Goal: Task Accomplishment & Management: Manage account settings

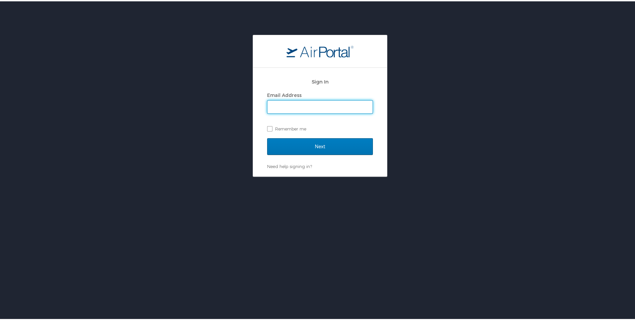
click at [296, 105] on input "Email Address" at bounding box center [320, 105] width 105 height 13
type input "[PERSON_NAME][EMAIL_ADDRESS][PERSON_NAME][DOMAIN_NAME]"
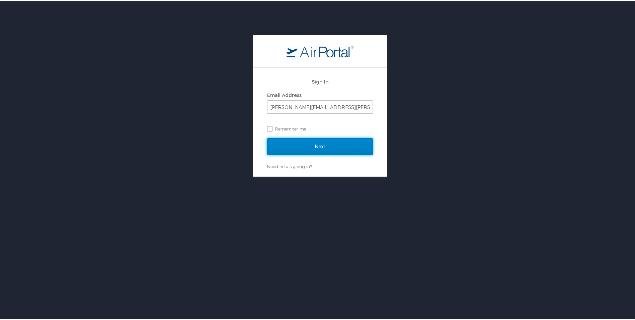
click at [288, 144] on input "Next" at bounding box center [320, 145] width 106 height 17
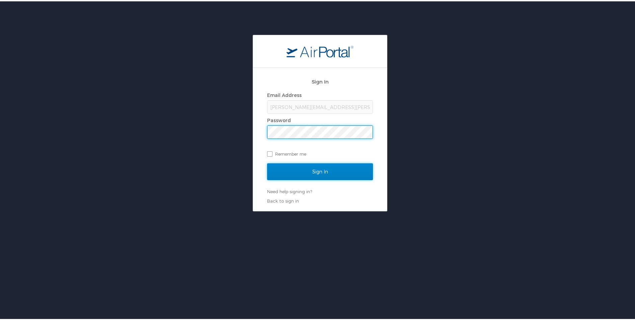
click at [303, 168] on input "Sign In" at bounding box center [320, 170] width 106 height 17
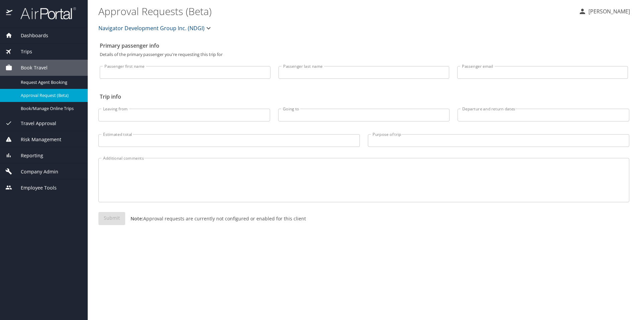
click at [38, 174] on span "Company Admin" at bounding box center [35, 171] width 46 height 7
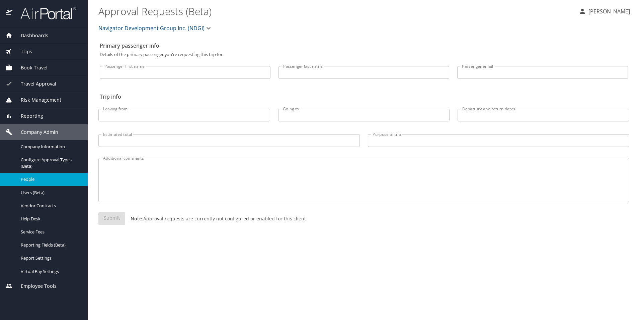
click at [33, 181] on span "People" at bounding box center [50, 179] width 59 height 6
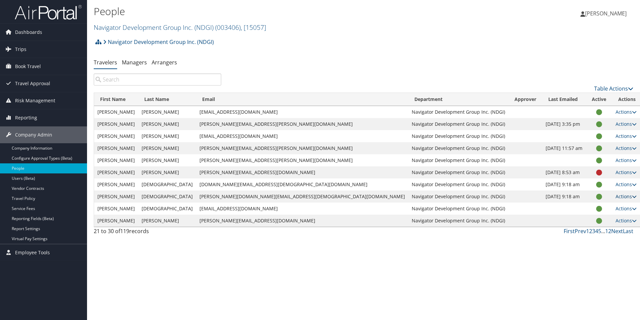
click at [632, 196] on icon at bounding box center [634, 196] width 5 height 5
click at [577, 216] on link "View Profile" at bounding box center [590, 217] width 62 height 11
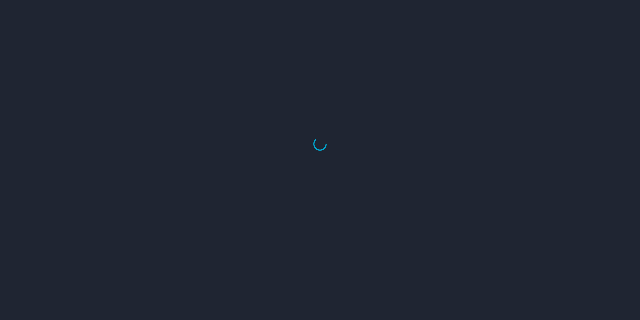
select select "US"
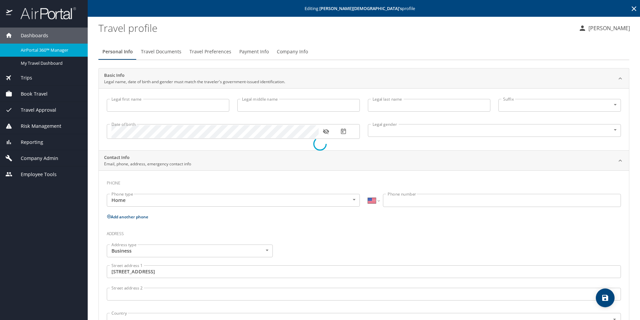
type input "[PERSON_NAME]"
type input "Gay"
type input "[DEMOGRAPHIC_DATA]"
type input "United States of America"
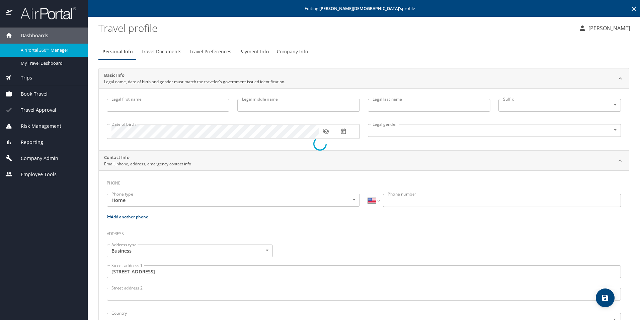
type input "Alabama"
select select "US"
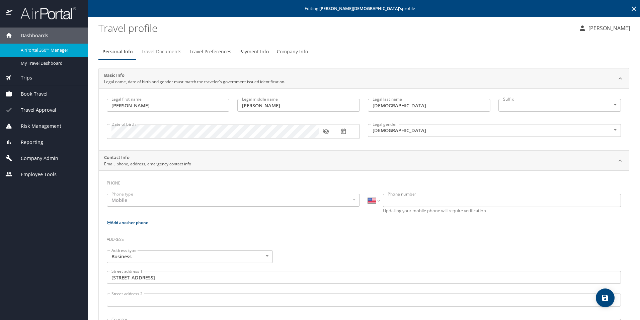
click at [161, 52] on span "Travel Documents" at bounding box center [161, 52] width 41 height 8
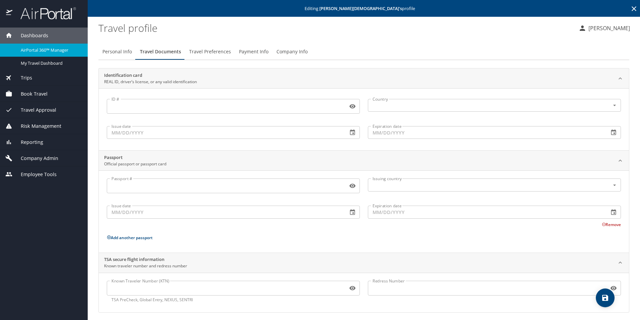
scroll to position [3, 0]
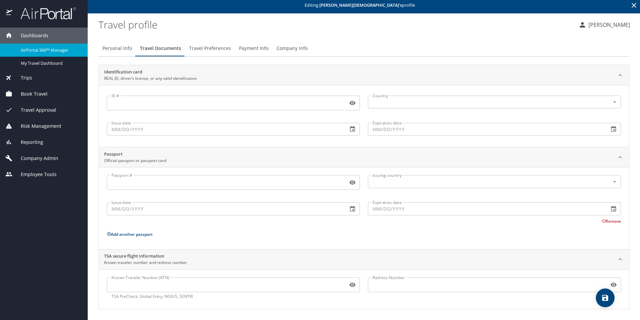
click at [208, 46] on span "Travel Preferences" at bounding box center [210, 48] width 42 height 8
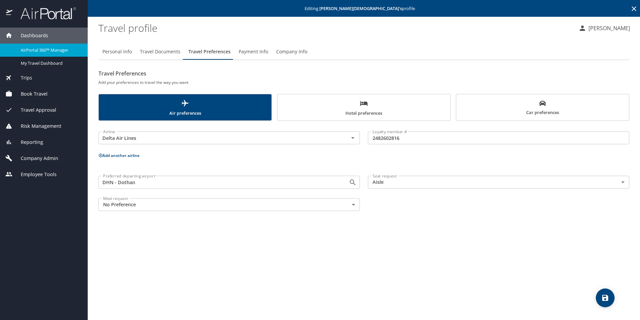
scroll to position [0, 0]
click at [251, 49] on span "Payment Info" at bounding box center [253, 52] width 29 height 8
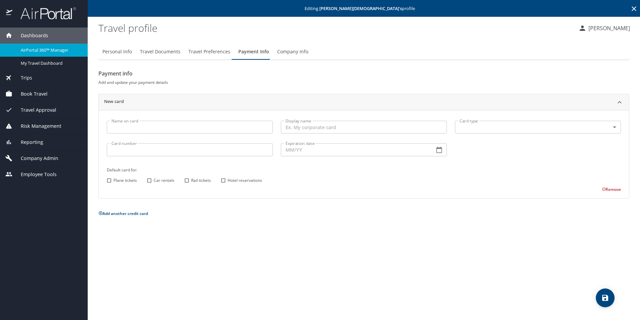
click at [289, 49] on span "Company Info" at bounding box center [292, 52] width 31 height 8
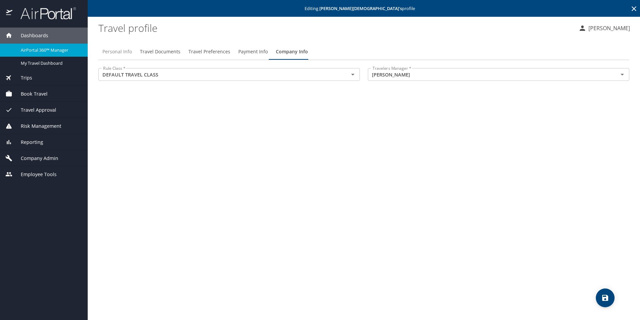
click at [120, 51] on span "Personal Info" at bounding box center [117, 52] width 29 height 8
select select "US"
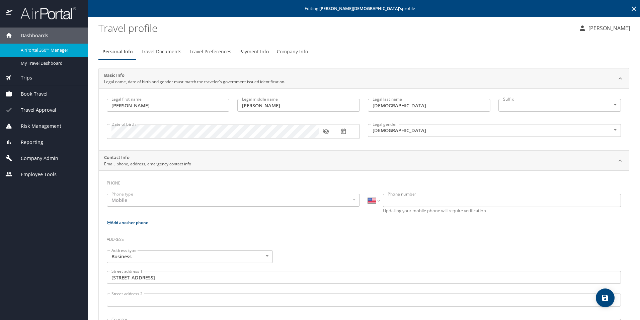
click at [48, 157] on span "Company Admin" at bounding box center [35, 157] width 46 height 7
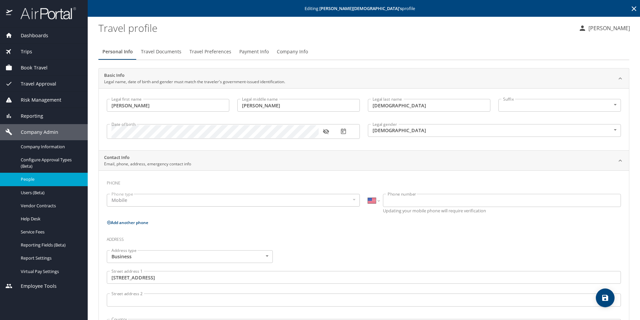
click at [35, 179] on span "People" at bounding box center [50, 179] width 59 height 6
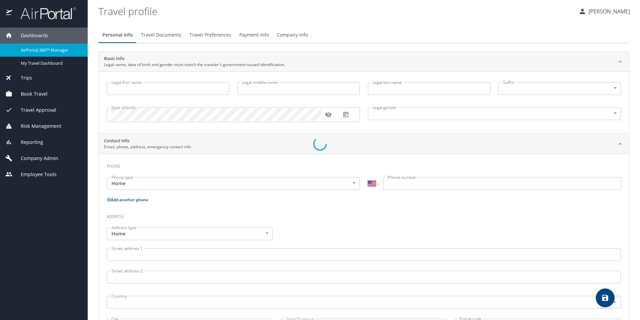
select select "US"
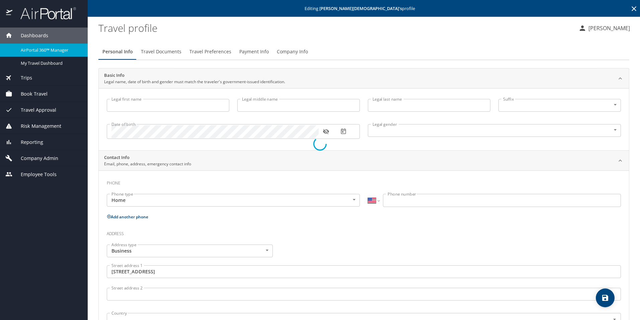
type input "Samuel"
type input "David"
type input "Gay"
type input "Male"
type input "United States of America"
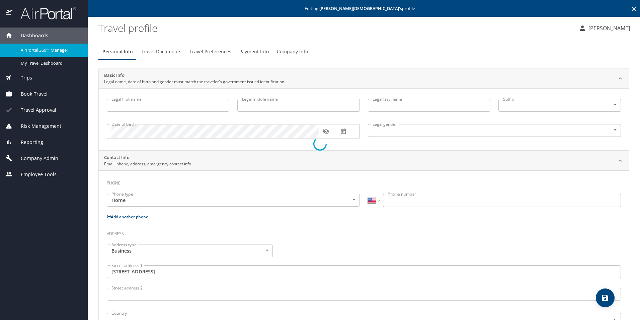
type input "Alabama"
select select "US"
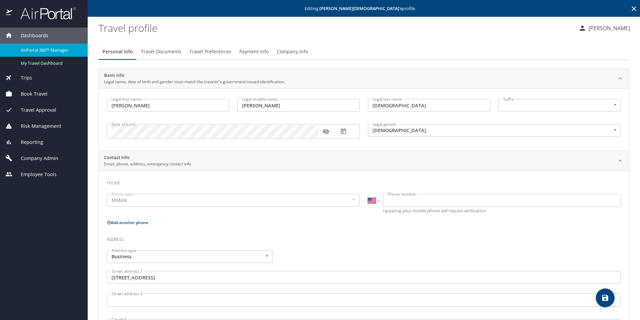
click at [29, 77] on span "Trips" at bounding box center [22, 77] width 20 height 7
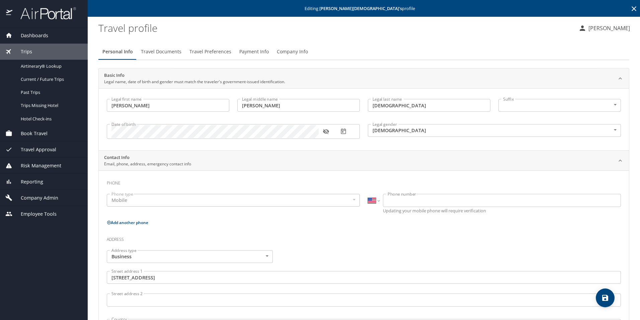
click at [37, 34] on span "Dashboards" at bounding box center [30, 35] width 36 height 7
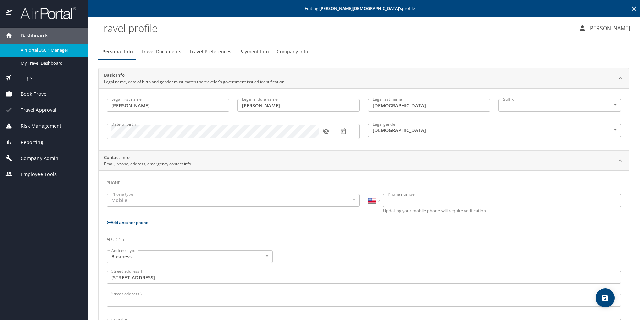
click at [30, 93] on span "Book Travel" at bounding box center [29, 93] width 35 height 7
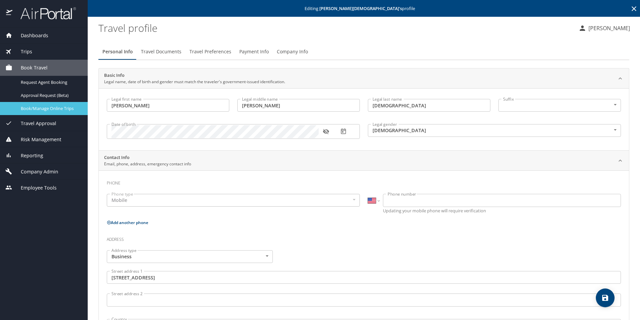
click at [47, 108] on span "Book/Manage Online Trips" at bounding box center [50, 108] width 59 height 6
click at [44, 108] on span "Book/Manage Online Trips" at bounding box center [50, 108] width 59 height 6
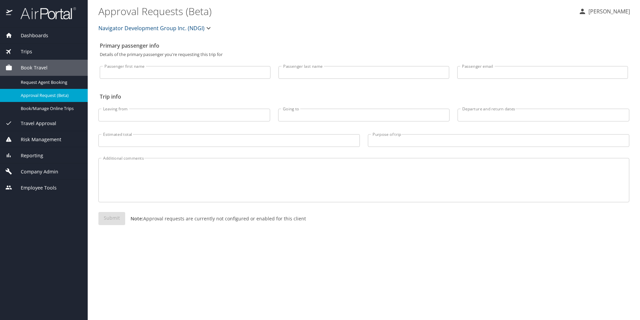
click at [53, 171] on span "Company Admin" at bounding box center [35, 171] width 46 height 7
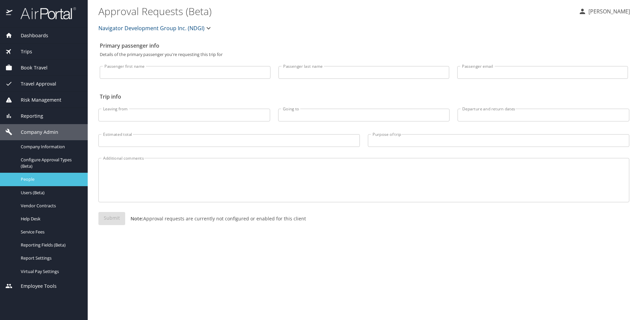
click at [52, 180] on span "People" at bounding box center [50, 179] width 59 height 6
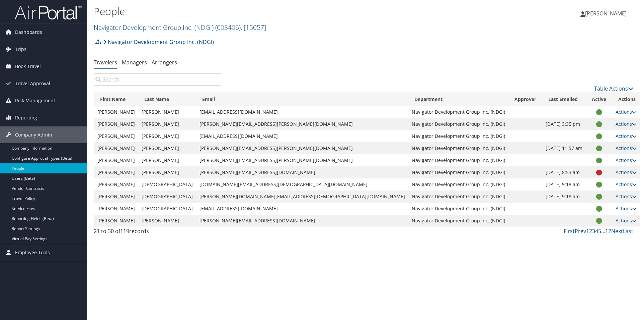
click at [632, 208] on icon at bounding box center [634, 208] width 5 height 5
click at [586, 228] on link "View Profile" at bounding box center [590, 229] width 62 height 11
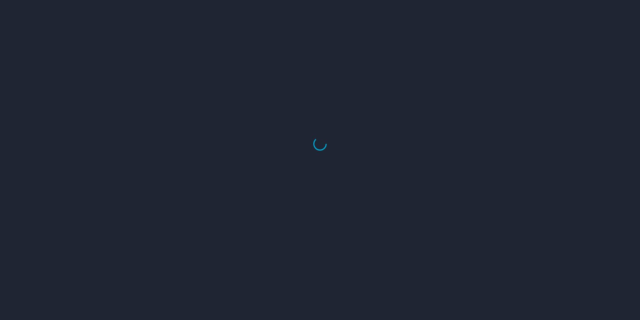
select select "US"
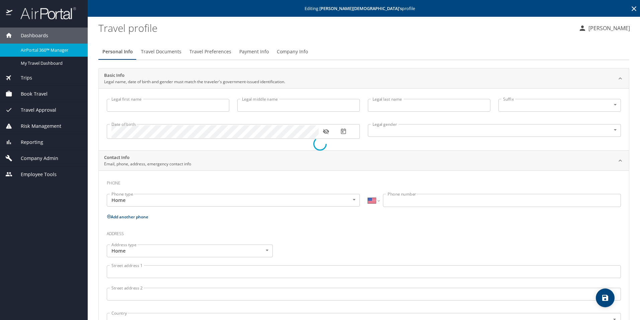
type input "[PERSON_NAME]"
type input "[DEMOGRAPHIC_DATA]"
type input "Undisclosed"
select select "US"
click at [111, 131] on div "Date of birth" at bounding box center [233, 131] width 253 height 15
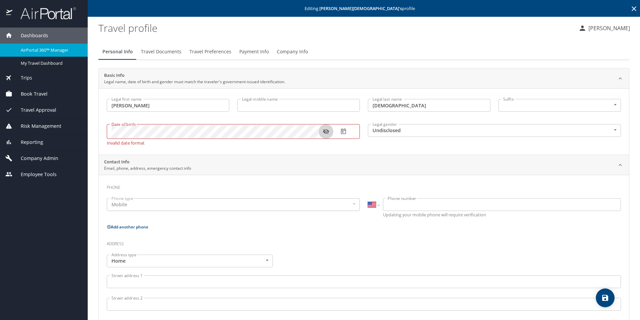
click at [327, 135] on button "button" at bounding box center [326, 131] width 15 height 15
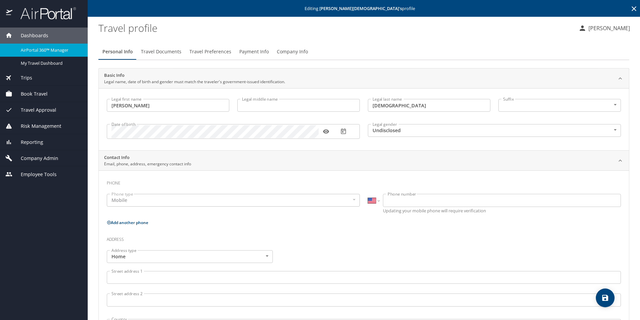
click at [358, 145] on div "Date of birth Date of birth" at bounding box center [233, 130] width 261 height 27
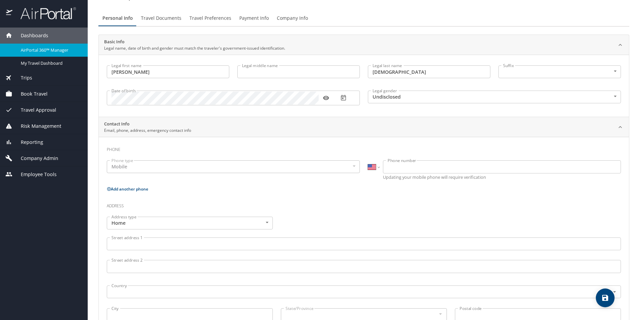
click at [284, 167] on div "Mobile" at bounding box center [233, 166] width 253 height 13
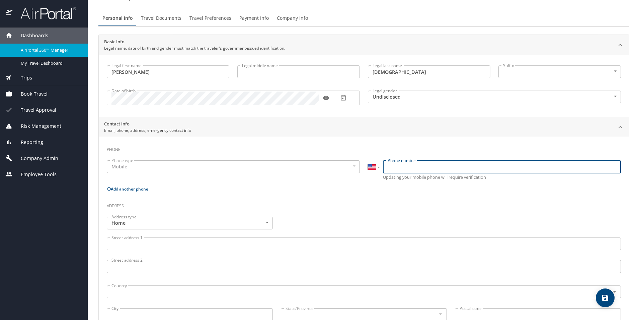
click at [391, 168] on input "Phone number" at bounding box center [502, 166] width 238 height 13
type input "[PHONE_NUMBER]"
click at [450, 214] on div "Address type Home Home Address type Street address 1 Street address 1 Street ad…" at bounding box center [364, 269] width 523 height 114
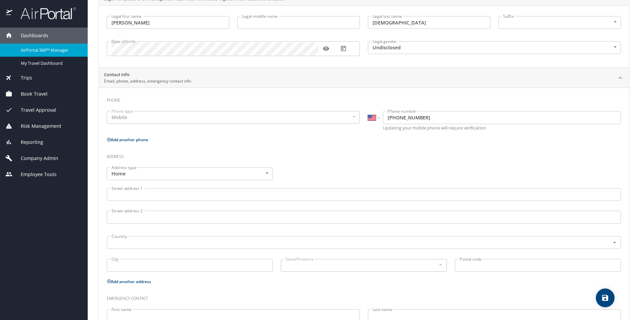
scroll to position [129, 0]
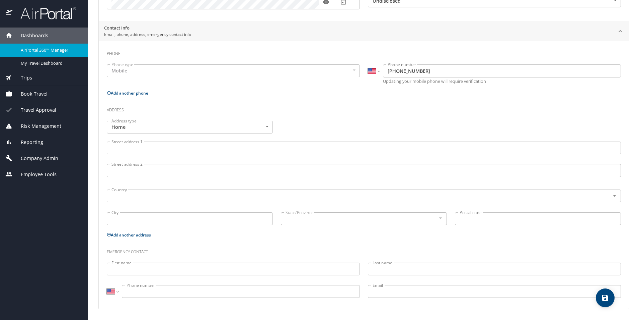
click at [151, 148] on input "Street address 1" at bounding box center [364, 147] width 515 height 13
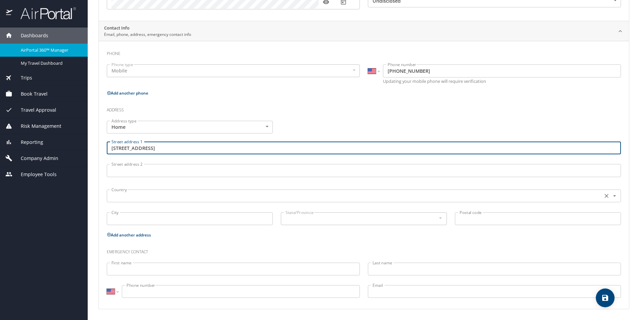
type input "[STREET_ADDRESS]"
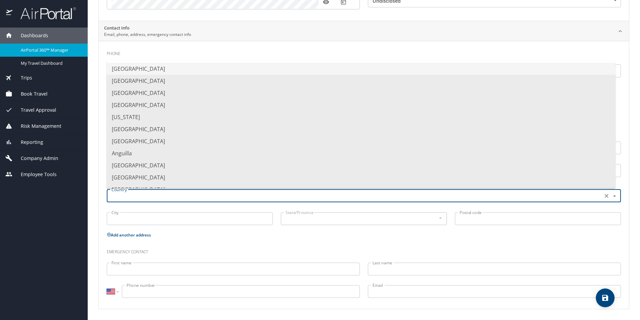
click at [284, 199] on input "text" at bounding box center [354, 195] width 491 height 9
click at [252, 72] on li "[GEOGRAPHIC_DATA]" at bounding box center [362, 69] width 510 height 12
type input "[GEOGRAPHIC_DATA]"
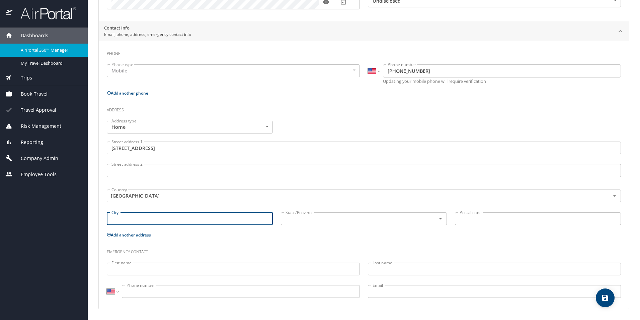
click at [183, 219] on input "City" at bounding box center [190, 218] width 166 height 13
click at [438, 219] on icon "Open" at bounding box center [440, 218] width 7 height 7
type input "Dothan"
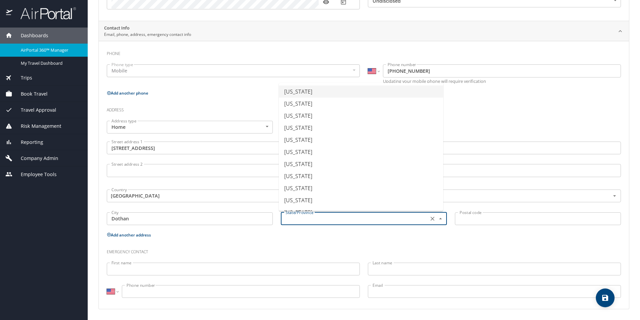
click at [315, 92] on li "[US_STATE]" at bounding box center [361, 91] width 164 height 12
type input "[US_STATE]"
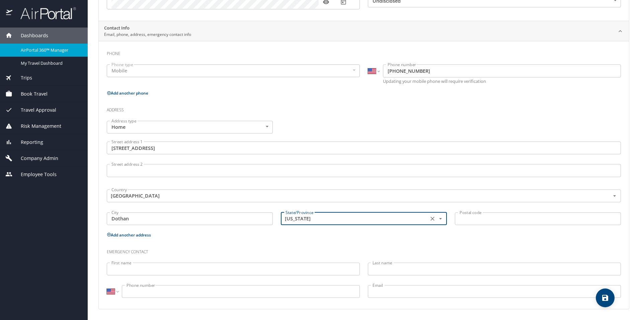
click at [465, 215] on input "Postal code" at bounding box center [538, 218] width 166 height 13
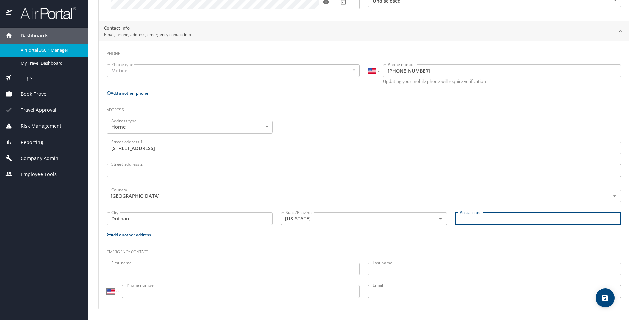
type input "."
type input "36303"
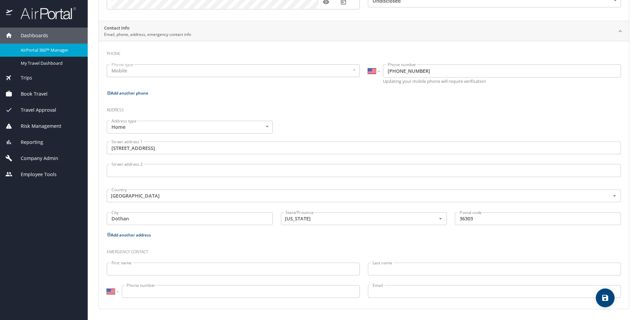
click at [451, 227] on div "Postal code 36303 Postal code" at bounding box center [538, 219] width 174 height 22
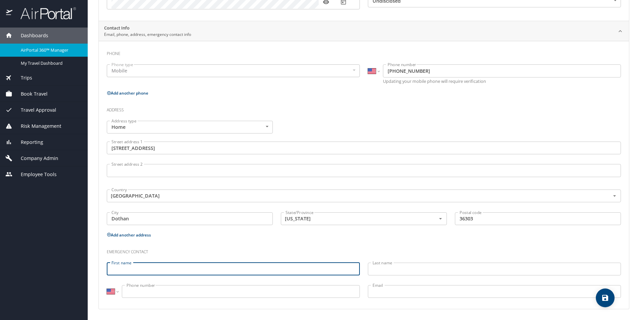
click at [258, 265] on input "First name" at bounding box center [233, 268] width 253 height 13
type input "[PERSON_NAME]"
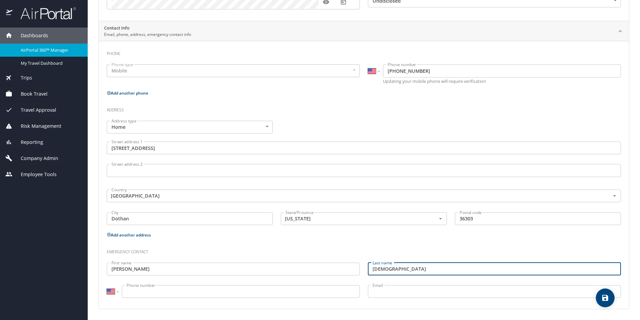
type input "[DEMOGRAPHIC_DATA]"
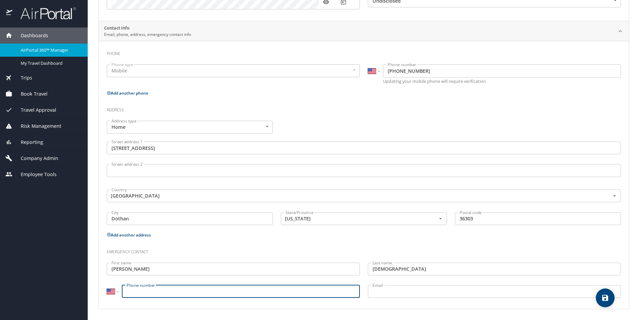
click at [300, 291] on input "Phone number" at bounding box center [241, 291] width 238 height 13
type input "[PHONE_NUMBER]"
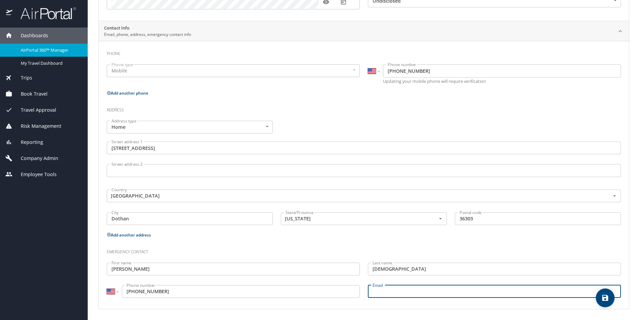
click at [504, 292] on input "Email" at bounding box center [494, 291] width 253 height 13
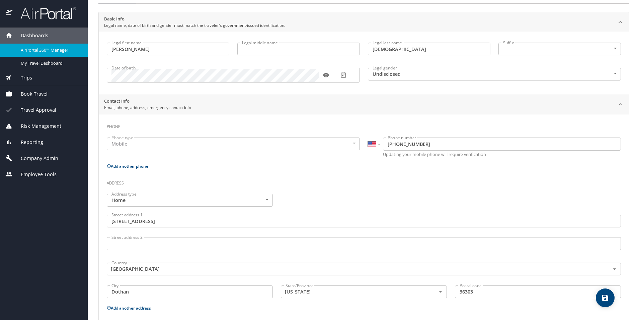
scroll to position [0, 0]
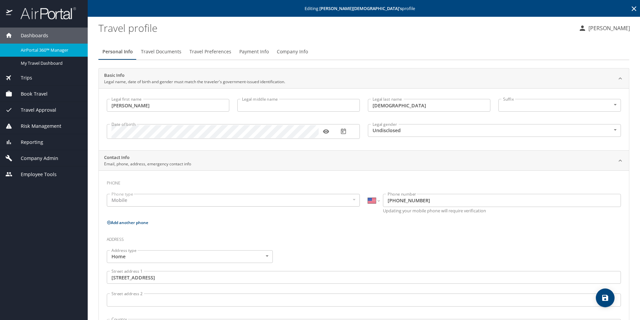
type input "[EMAIL_ADDRESS][DOMAIN_NAME]"
click at [168, 52] on span "Travel Documents" at bounding box center [161, 52] width 41 height 8
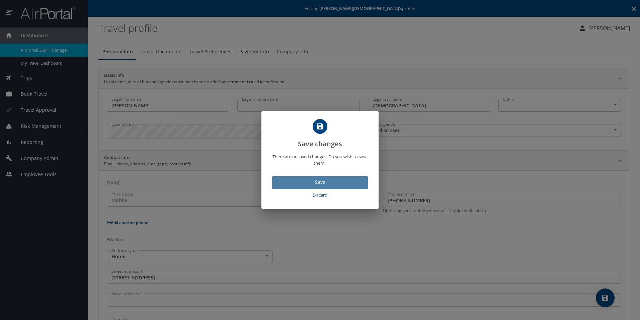
click at [322, 180] on span "Save" at bounding box center [320, 182] width 85 height 8
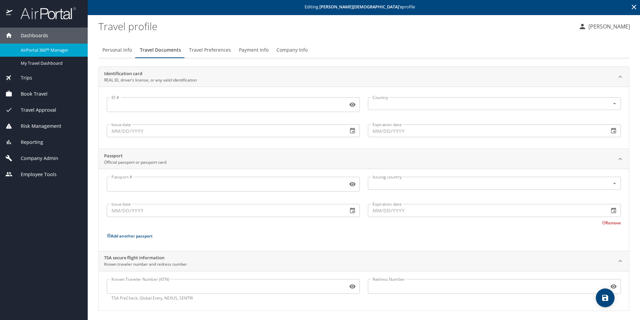
scroll to position [3, 0]
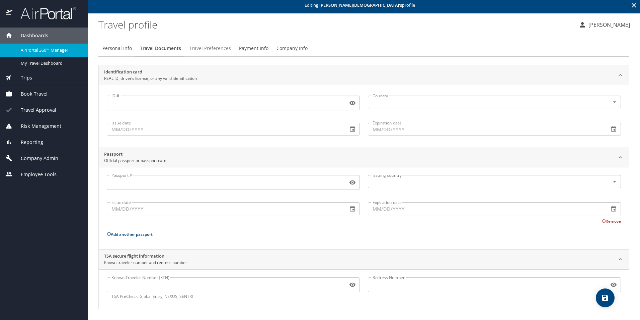
click at [212, 50] on span "Travel Preferences" at bounding box center [210, 48] width 42 height 8
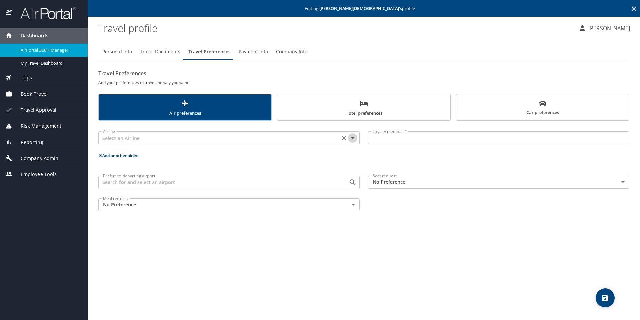
click at [355, 139] on icon "Open" at bounding box center [353, 138] width 8 height 8
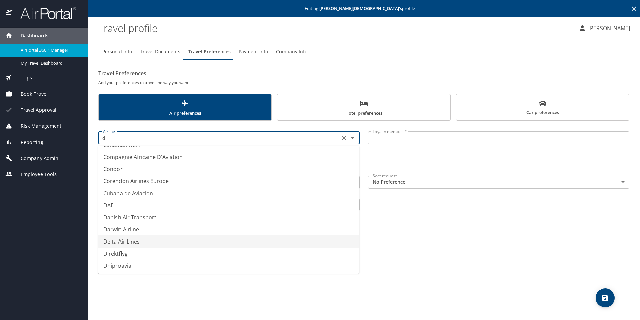
scroll to position [272, 0]
click at [191, 242] on li "Delta Air Lines" at bounding box center [229, 244] width 262 height 12
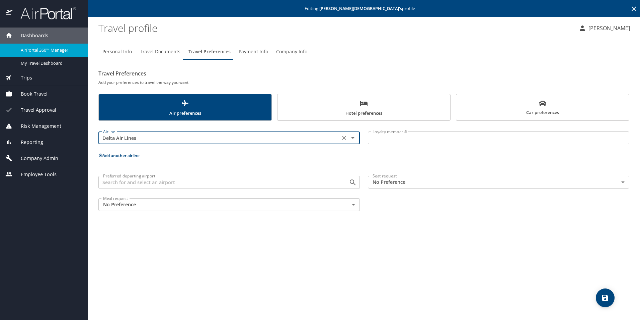
type input "Delta Air Lines"
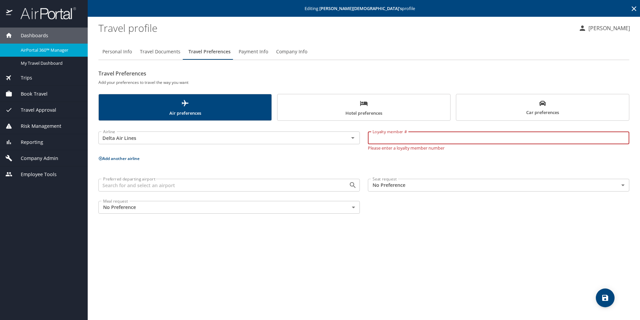
click at [380, 138] on input "Loyalty member #" at bounding box center [499, 137] width 262 height 13
click at [455, 135] on input "Loyalty member #" at bounding box center [499, 137] width 262 height 13
paste input "2300960420"
type input "2300960420"
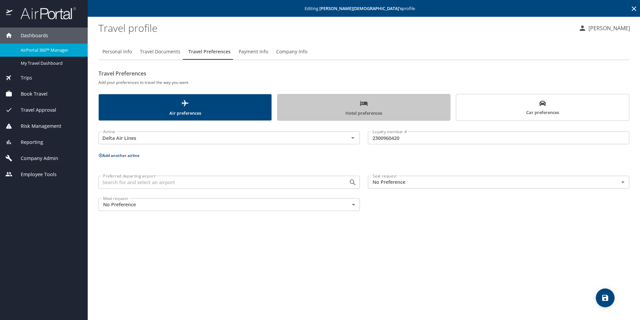
click at [351, 105] on span "Hotel preferences" at bounding box center [364, 108] width 165 height 18
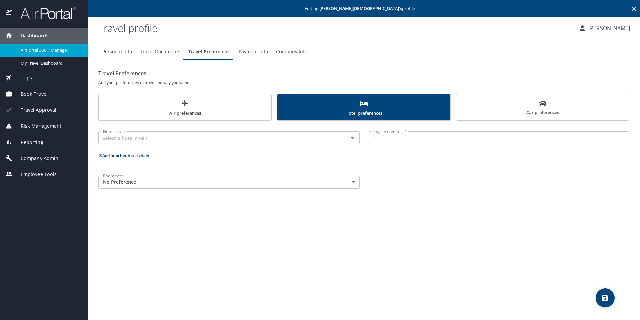
click at [286, 53] on span "Company Info" at bounding box center [291, 52] width 31 height 8
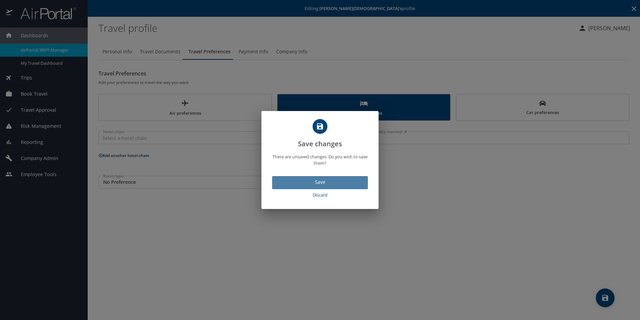
click at [300, 182] on span "Save" at bounding box center [320, 182] width 85 height 8
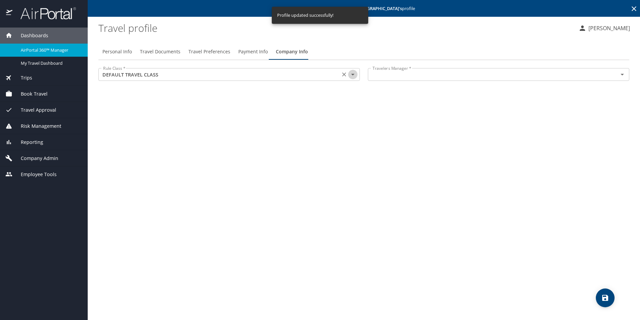
click at [354, 76] on icon "Open" at bounding box center [353, 74] width 8 height 8
click at [415, 112] on div "Personal Info Travel Documents Travel Preferences Payment Info Company Info Rul…" at bounding box center [363, 178] width 531 height 281
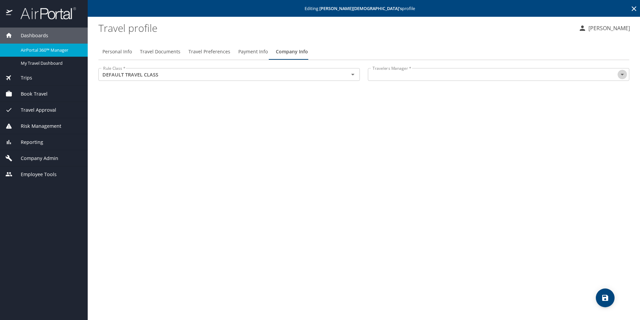
click at [621, 75] on icon "Open" at bounding box center [623, 74] width 8 height 8
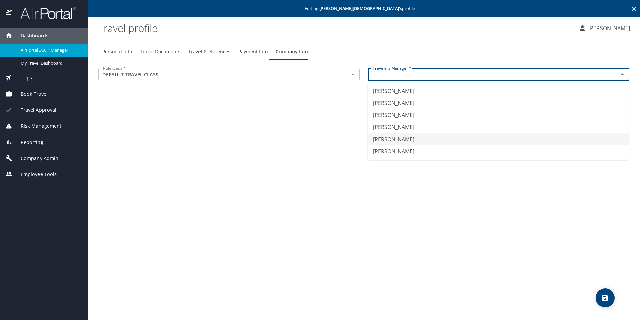
click at [384, 138] on li "Robert Hutson" at bounding box center [499, 139] width 262 height 12
type input "Robert Hutson"
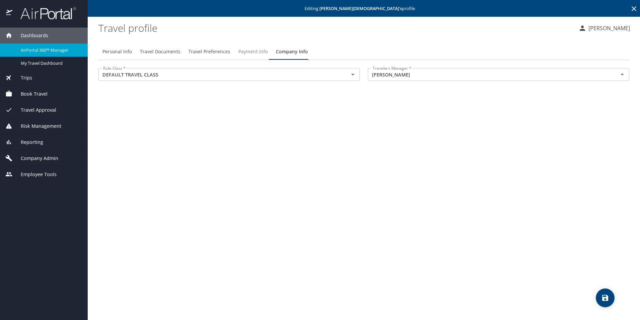
click at [239, 53] on span "Payment Info" at bounding box center [253, 52] width 29 height 8
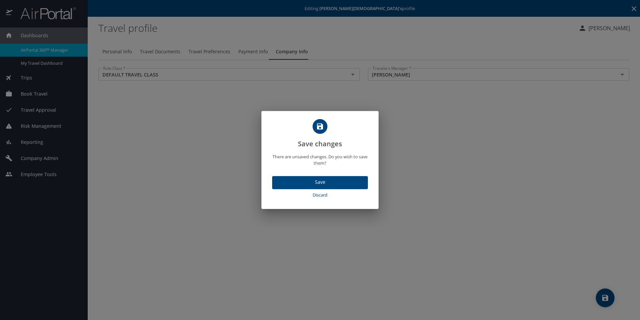
click at [311, 182] on span "Save" at bounding box center [320, 182] width 85 height 8
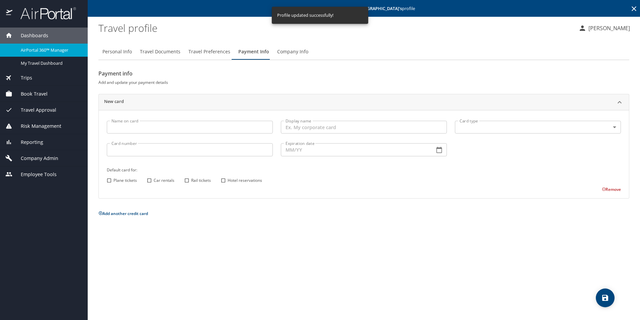
click at [44, 158] on span "Company Admin" at bounding box center [35, 157] width 46 height 7
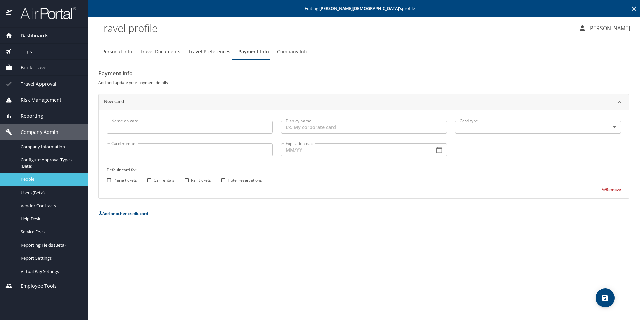
click at [48, 177] on span "People" at bounding box center [50, 179] width 59 height 6
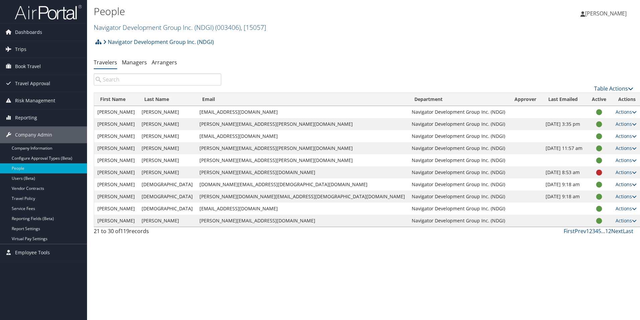
click at [632, 184] on icon at bounding box center [634, 184] width 5 height 5
click at [587, 206] on link "View Profile" at bounding box center [590, 205] width 62 height 11
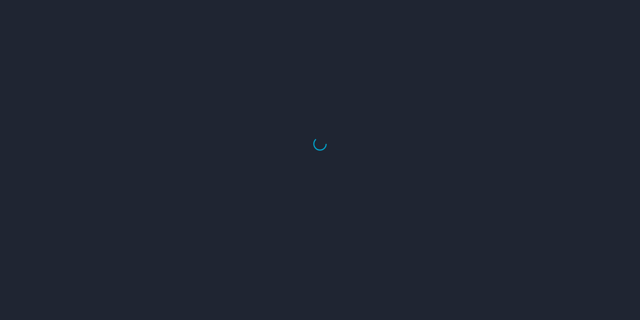
select select "US"
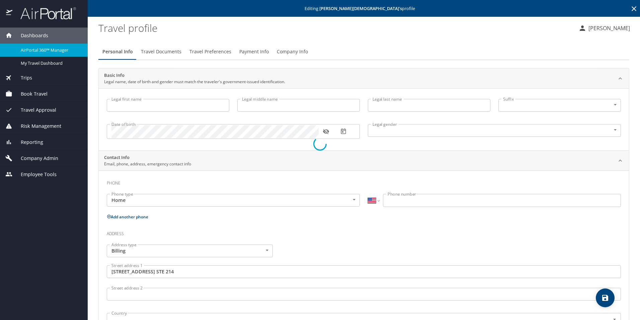
type input "[PERSON_NAME]"
type input "E."
type input "[DEMOGRAPHIC_DATA]"
type input "Male"
type input "United States of America"
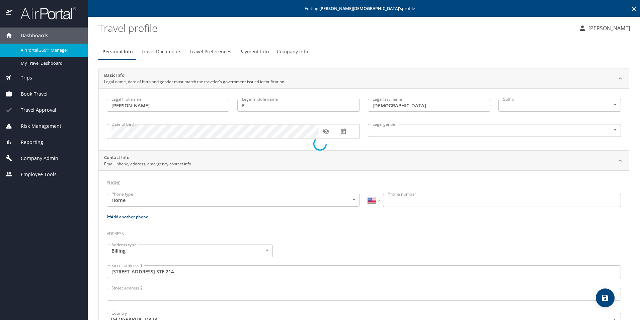
select select "US"
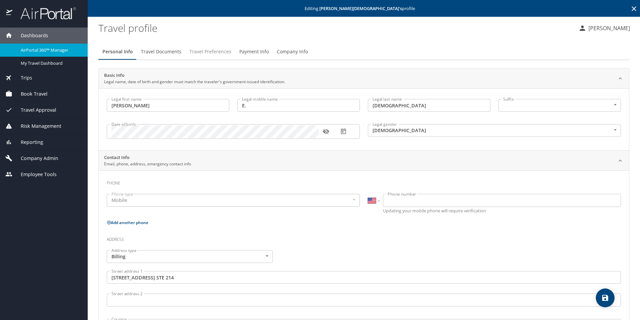
click at [224, 52] on span "Travel Preferences" at bounding box center [211, 52] width 42 height 8
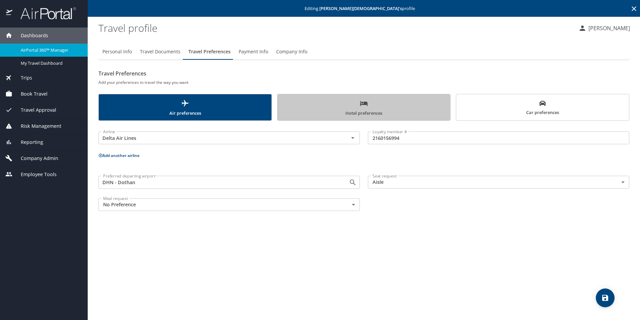
click at [376, 105] on span "Hotel preferences" at bounding box center [364, 108] width 165 height 18
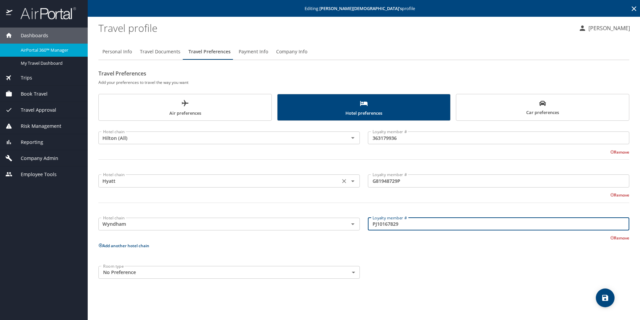
drag, startPoint x: 420, startPoint y: 227, endPoint x: 103, endPoint y: 184, distance: 320.5
click at [103, 184] on div "Hotel chain Hilton (All) Hotel chain Loyalty member # 363179936 Loyalty member …" at bounding box center [363, 183] width 531 height 116
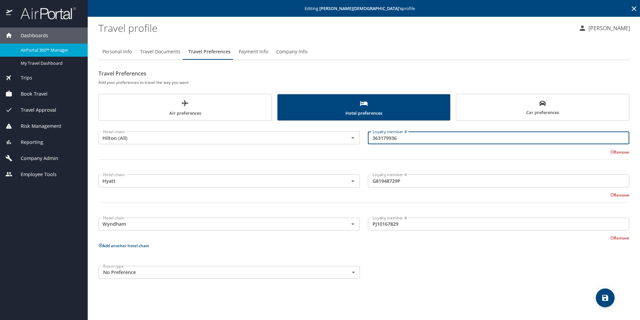
drag, startPoint x: 405, startPoint y: 139, endPoint x: 374, endPoint y: 140, distance: 30.9
click at [369, 140] on input "363179936" at bounding box center [499, 137] width 262 height 13
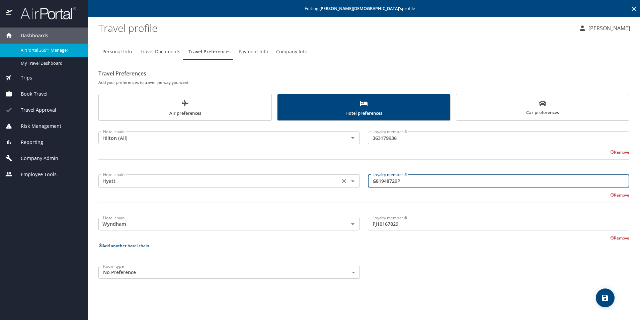
drag, startPoint x: 413, startPoint y: 181, endPoint x: 359, endPoint y: 181, distance: 53.6
click at [359, 181] on div "Hotel chain Hyatt Hotel chain Loyalty member # G81948729P Loyalty member # Remo…" at bounding box center [363, 190] width 539 height 47
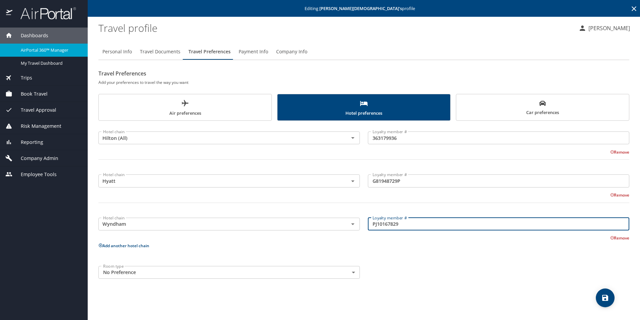
drag, startPoint x: 407, startPoint y: 226, endPoint x: 366, endPoint y: 220, distance: 40.6
click at [366, 220] on div "Loyalty member # PJ10167829 Loyalty member #" at bounding box center [499, 224] width 270 height 26
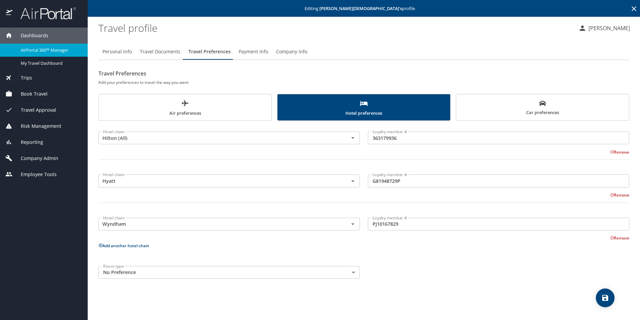
click at [531, 107] on span "Car preferences" at bounding box center [543, 108] width 165 height 16
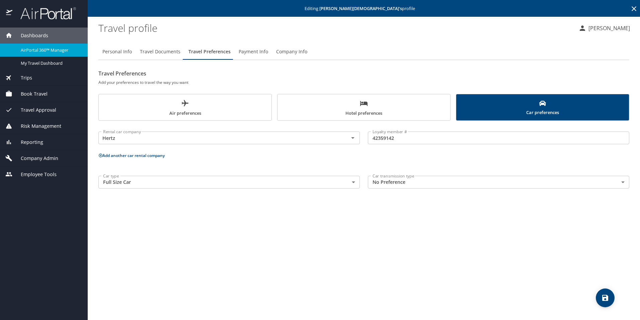
click at [232, 103] on span "Air preferences" at bounding box center [185, 108] width 165 height 18
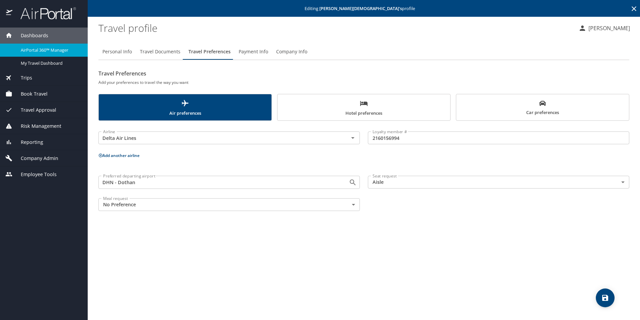
click at [51, 157] on span "Company Admin" at bounding box center [35, 157] width 46 height 7
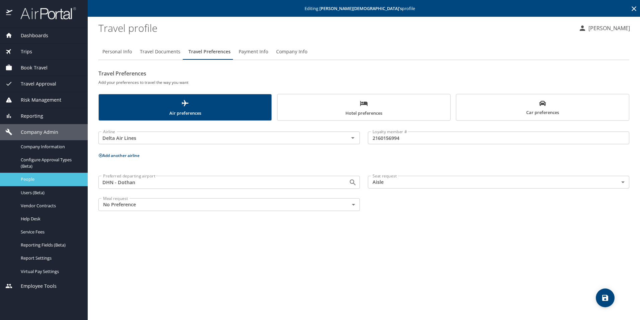
click at [33, 181] on span "People" at bounding box center [50, 179] width 59 height 6
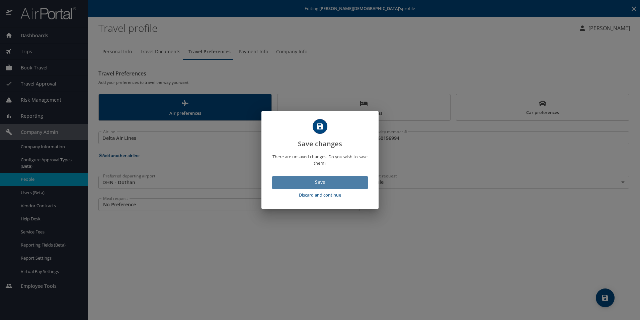
click at [296, 183] on span "Save" at bounding box center [320, 182] width 85 height 8
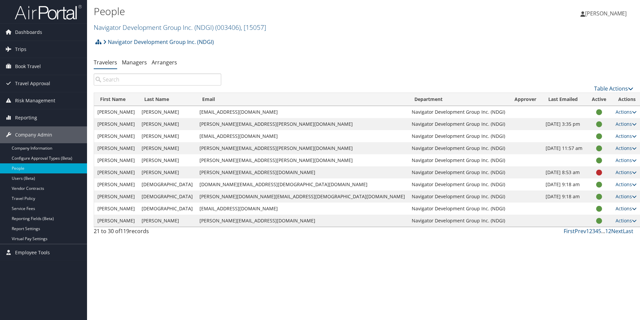
click at [616, 207] on link "Actions" at bounding box center [626, 208] width 21 height 6
click at [574, 230] on link "View Profile" at bounding box center [590, 229] width 62 height 11
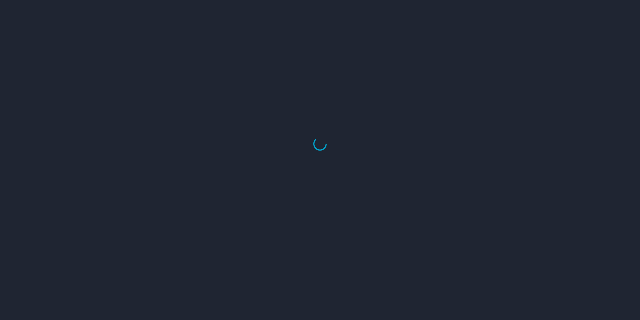
select select "US"
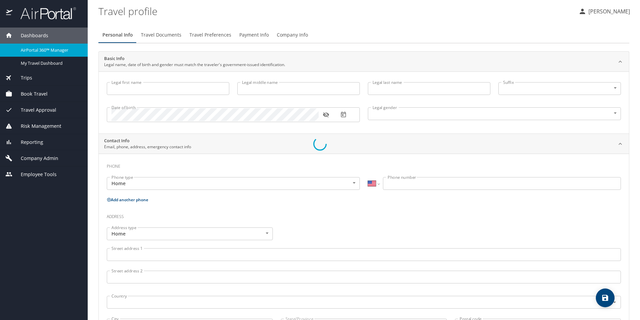
type input "[PERSON_NAME]"
type input "[DEMOGRAPHIC_DATA]"
type input "Undisclosed"
type input "[PERSON_NAME]"
type input "[DEMOGRAPHIC_DATA]"
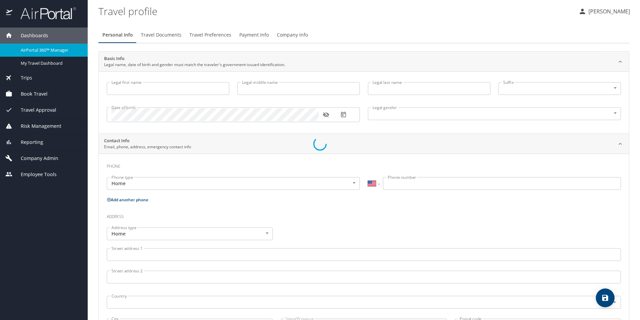
type input "[PHONE_NUMBER]"
type input "[EMAIL_ADDRESS][DOMAIN_NAME]"
select select "US"
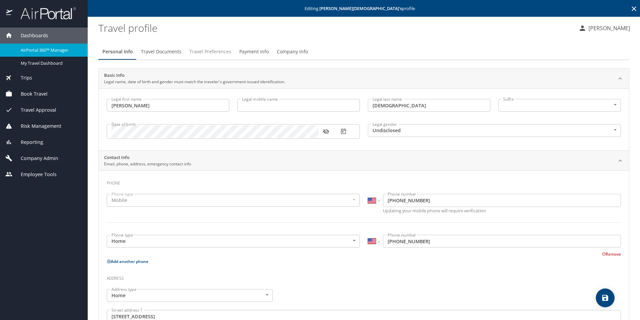
click at [211, 50] on span "Travel Preferences" at bounding box center [211, 52] width 42 height 8
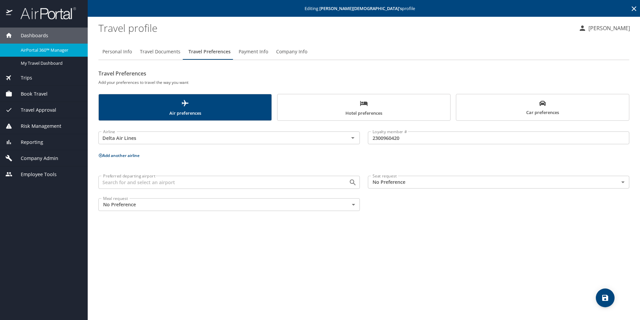
click at [365, 112] on span "Hotel preferences" at bounding box center [364, 108] width 165 height 18
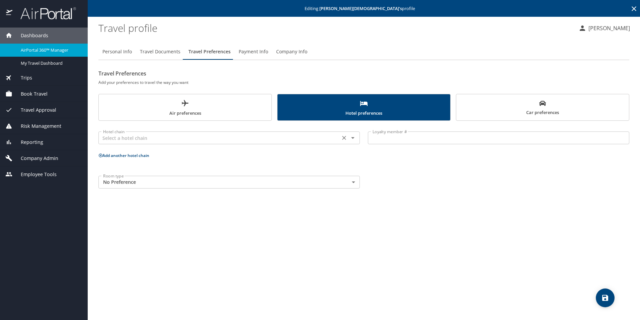
click at [353, 139] on icon "Open" at bounding box center [353, 138] width 8 height 8
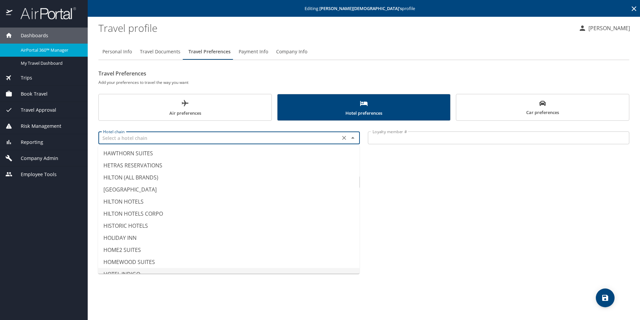
scroll to position [1440, 0]
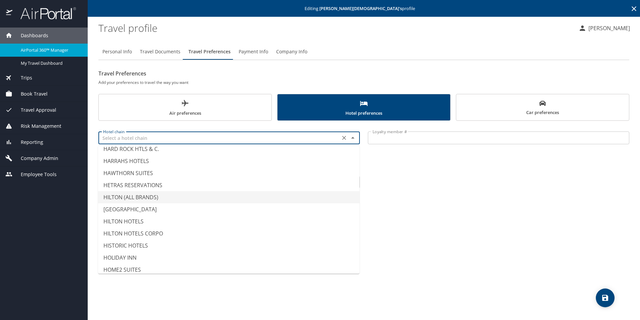
click at [292, 193] on li "HILTON (ALL BRANDS)" at bounding box center [229, 197] width 262 height 12
type input "HILTON (ALL BRANDS)"
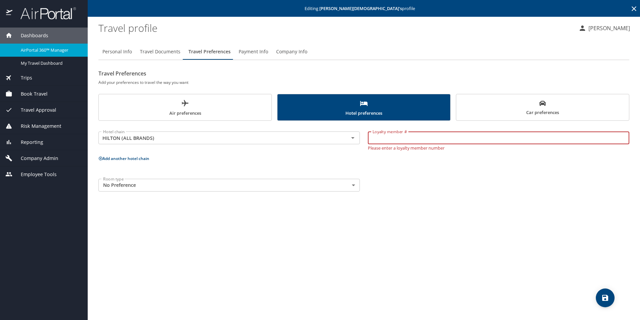
click at [404, 138] on input "Loyalty member #" at bounding box center [499, 137] width 262 height 13
paste input "PJ10167829"
type input "PJ10167829"
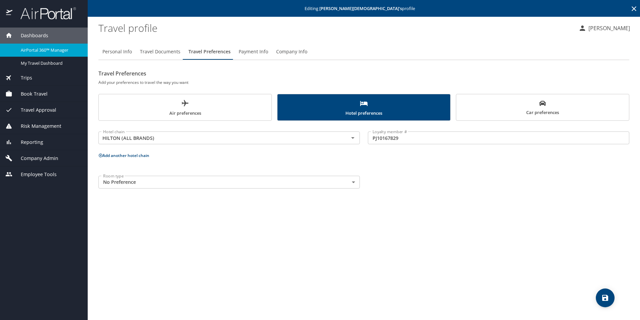
click at [104, 159] on p "Add another hotel chain" at bounding box center [363, 155] width 531 height 8
click at [117, 156] on button "Add another hotel chain" at bounding box center [123, 155] width 51 height 6
click at [352, 183] on icon "Open" at bounding box center [353, 181] width 8 height 8
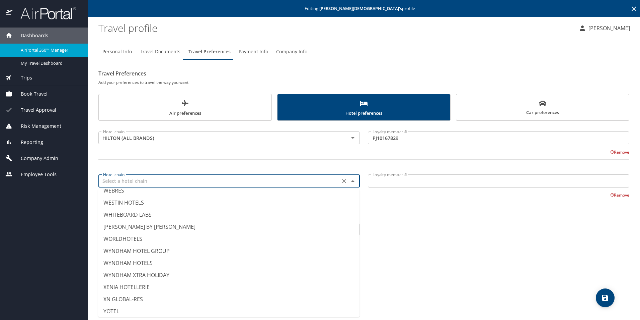
scroll to position [4159, 0]
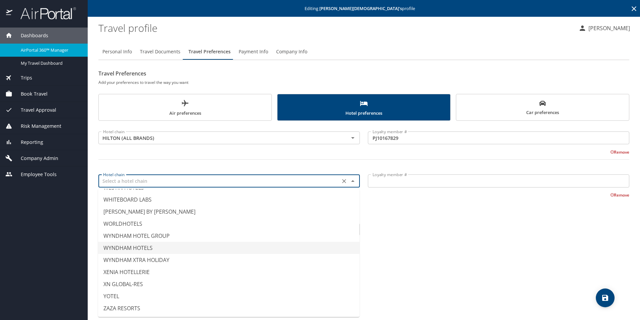
click at [240, 245] on li "WYNDHAM HOTELS" at bounding box center [229, 248] width 262 height 12
type input "WYNDHAM HOTELS"
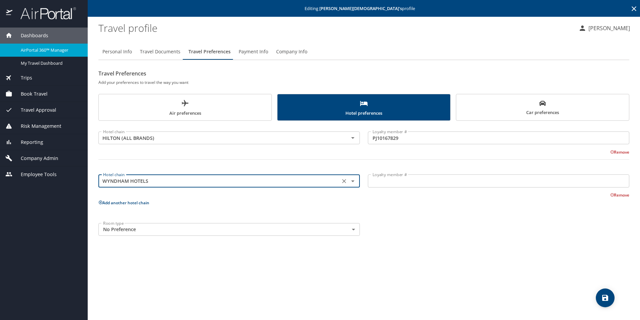
click at [385, 182] on input "Loyalty member #" at bounding box center [499, 180] width 262 height 13
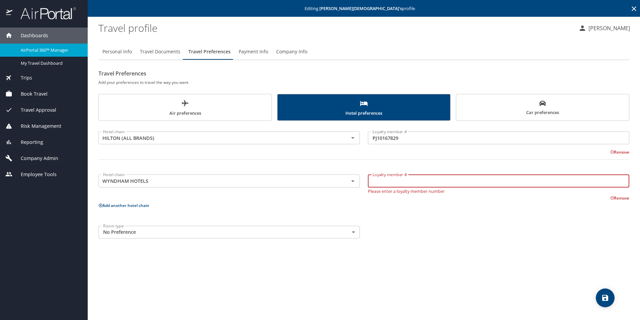
paste input "PJ10167829"
type input "PJ10167829"
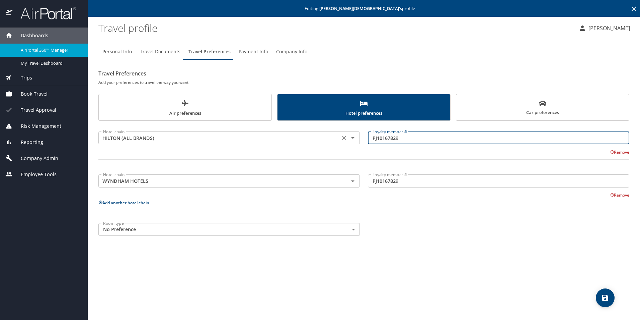
drag, startPoint x: 415, startPoint y: 140, endPoint x: 359, endPoint y: 141, distance: 56.6
click at [359, 140] on div "Hotel chain HILTON (ALL BRANDS) Hotel chain Loyalty member # PJ10167829 Loyalty…" at bounding box center [363, 148] width 539 height 47
paste input "363179936"
type input "363179936"
click at [136, 201] on button "Add another hotel chain" at bounding box center [123, 203] width 51 height 6
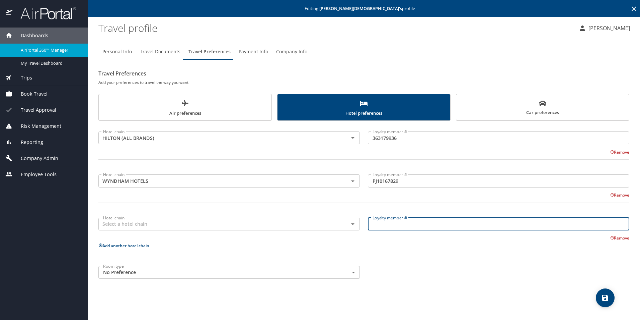
click at [427, 224] on input "Loyalty member #" at bounding box center [499, 223] width 262 height 13
paste input "G81948729P"
click at [353, 225] on icon "Open" at bounding box center [353, 224] width 8 height 8
type input "G81948729P"
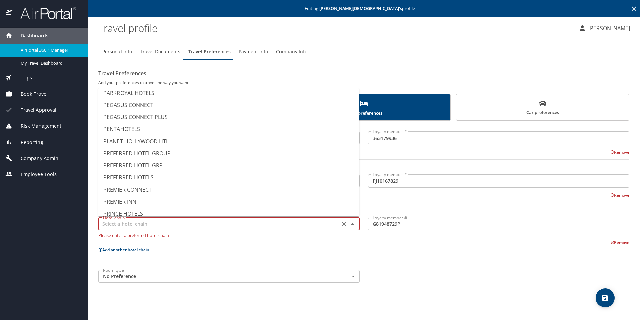
scroll to position [2981, 0]
type input "RAMADA"
click at [412, 225] on input "G81948729P" at bounding box center [499, 223] width 262 height 13
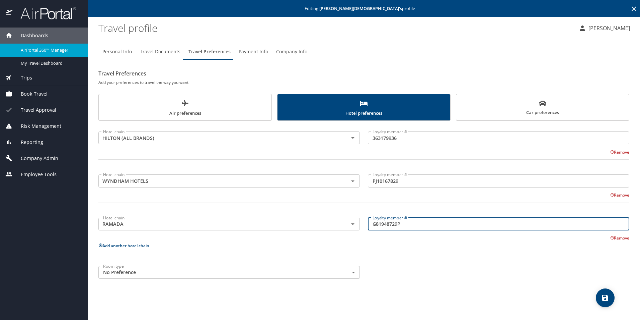
type input "G81948729P"
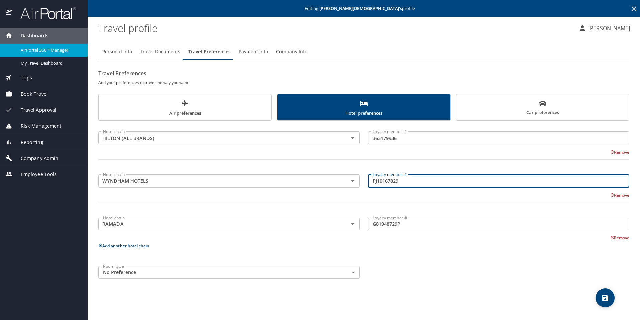
click at [424, 182] on input "PJ10167829" at bounding box center [499, 180] width 262 height 13
paste input "G81948729P"
drag, startPoint x: 401, startPoint y: 181, endPoint x: 364, endPoint y: 180, distance: 36.8
click at [364, 180] on div "Hotel chain WYNDHAM HOTELS Hotel chain Loyalty member # PJ10167829 G81948729P L…" at bounding box center [363, 190] width 539 height 47
type input "G81948729P"
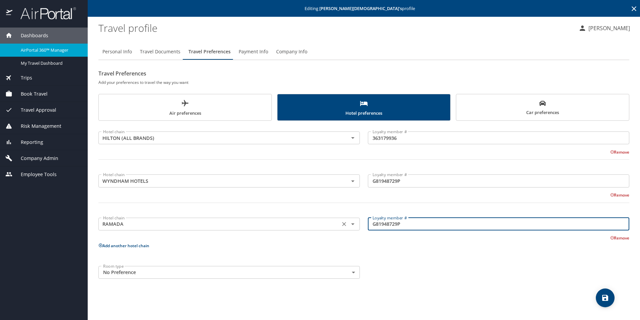
drag, startPoint x: 406, startPoint y: 225, endPoint x: 350, endPoint y: 225, distance: 55.6
click at [350, 225] on div "Hotel chain RAMADA Hotel chain Loyalty member # G81948729P Loyalty member # Rem…" at bounding box center [363, 226] width 539 height 30
paste input "PJ10167829"
type input "PJ10167829"
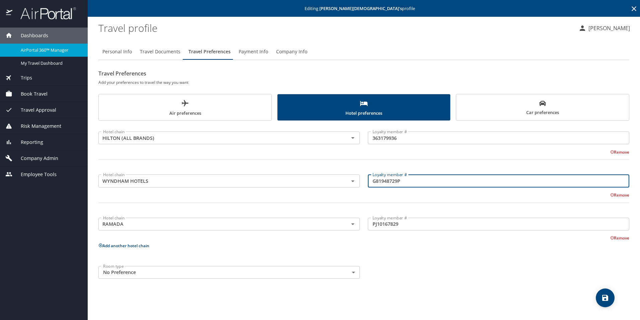
click at [370, 181] on input "G81948729P" at bounding box center [499, 180] width 262 height 13
click at [348, 224] on button "Open" at bounding box center [352, 223] width 9 height 9
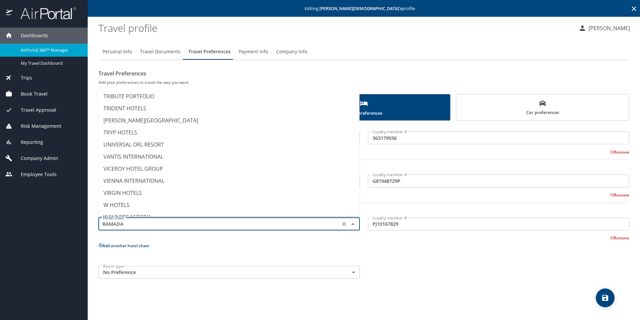
scroll to position [4159, 0]
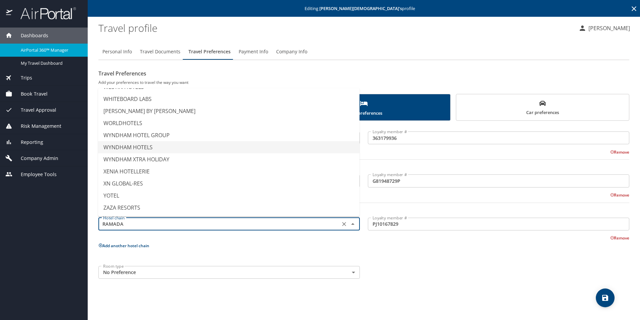
click at [271, 150] on li "WYNDHAM HOTELS" at bounding box center [229, 147] width 262 height 12
type input "WYNDHAM HOTELS"
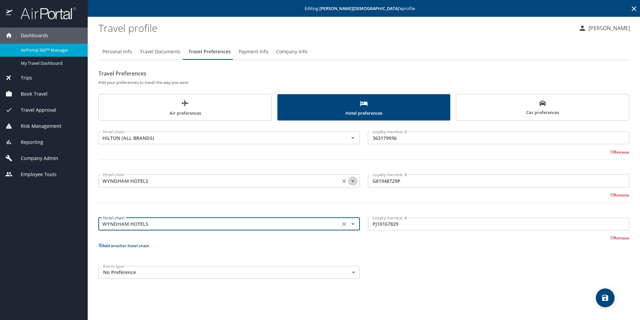
click at [351, 183] on icon "Open" at bounding box center [353, 181] width 8 height 8
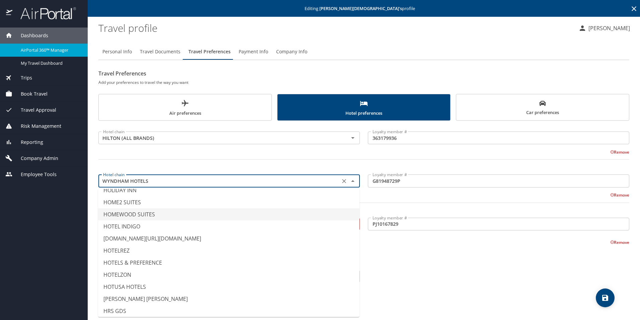
scroll to position [1618, 0]
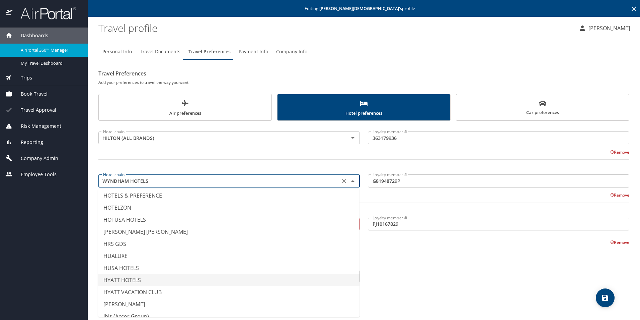
click at [290, 276] on li "HYATT HOTELS" at bounding box center [229, 280] width 262 height 12
type input "HYATT HOTELS"
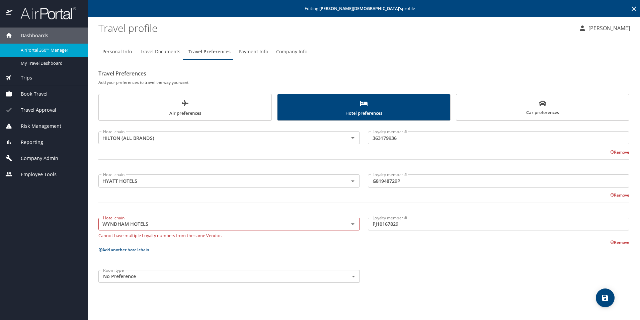
click at [440, 254] on div "Hotel chain HILTON (ALL BRANDS) Hotel chain Loyalty member # 363179936 Loyalty …" at bounding box center [363, 206] width 531 height 162
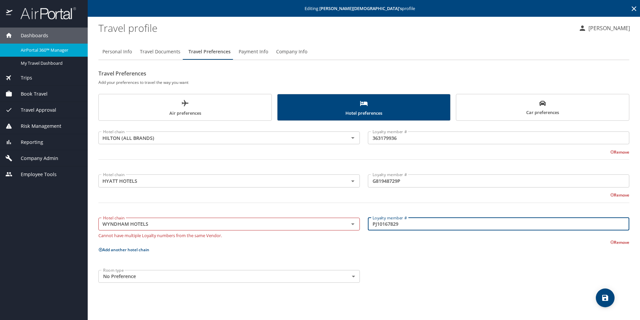
click at [368, 226] on input "PJ10167829" at bounding box center [499, 223] width 262 height 13
drag, startPoint x: 412, startPoint y: 223, endPoint x: 370, endPoint y: 223, distance: 41.9
click at [370, 223] on input "PJ10167829" at bounding box center [499, 223] width 262 height 13
click at [352, 224] on icon "Open" at bounding box center [353, 224] width 8 height 8
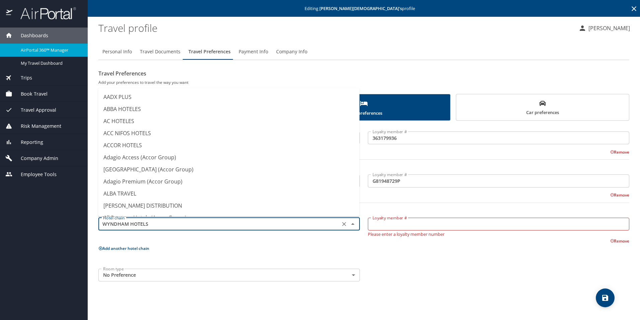
scroll to position [4097, 0]
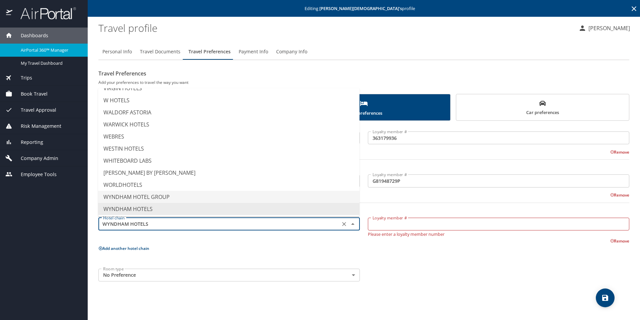
click at [278, 201] on li "WYNDHAM HOTEL GROUP" at bounding box center [229, 197] width 262 height 12
type input "WYNDHAM HOTEL GROUP"
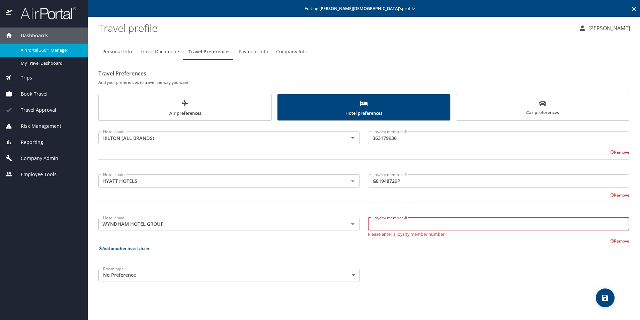
click at [399, 225] on input "Loyalty member #" at bounding box center [499, 223] width 262 height 13
paste input "PJ10167829"
type input "PJ10167829"
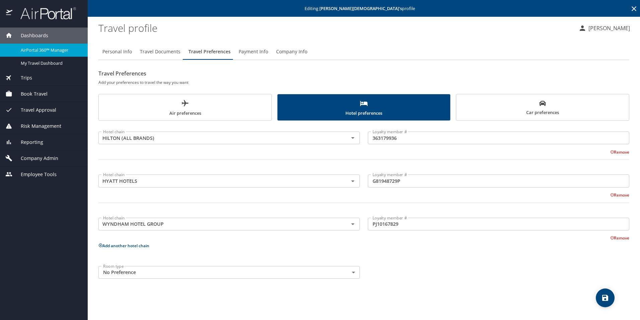
drag, startPoint x: 482, startPoint y: 289, endPoint x: 482, endPoint y: 285, distance: 4.7
click at [482, 288] on div "Personal Info Travel Documents Travel Preferences Payment Info Company Info Tra…" at bounding box center [363, 178] width 531 height 281
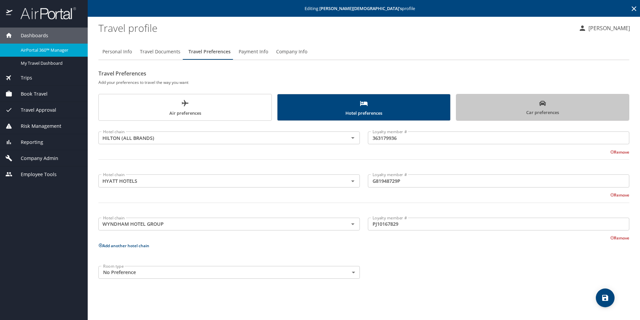
click at [486, 106] on span "Car preferences" at bounding box center [543, 108] width 165 height 16
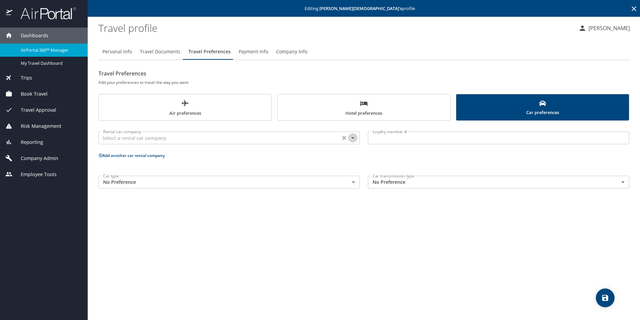
click at [354, 138] on icon "Open" at bounding box center [353, 138] width 8 height 8
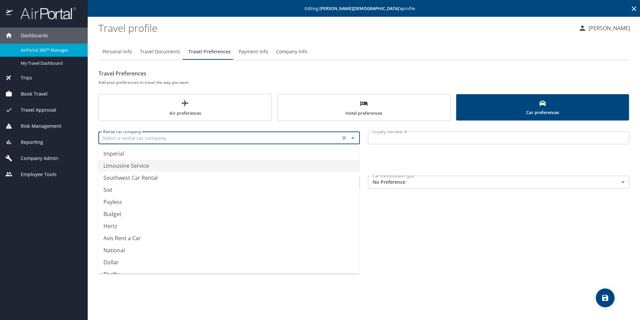
scroll to position [82, 0]
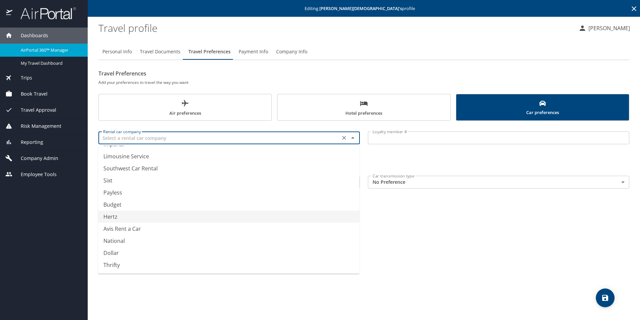
click at [297, 214] on li "Hertz" at bounding box center [229, 216] width 262 height 12
type input "Hertz"
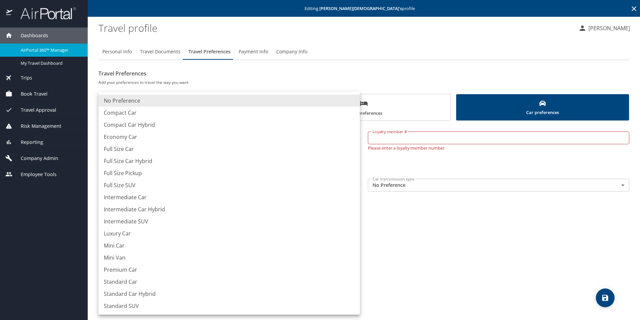
click at [355, 182] on body "Dashboards AirPortal 360™ Manager My Travel Dashboard Trips Airtinerary® Lookup…" at bounding box center [320, 160] width 640 height 320
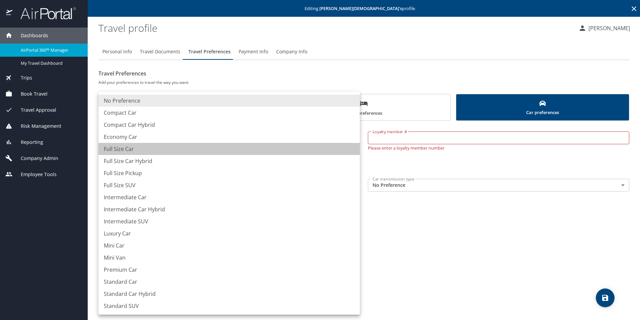
click at [332, 150] on li "Full Size Car" at bounding box center [229, 149] width 262 height 12
type input "FullSizeCar"
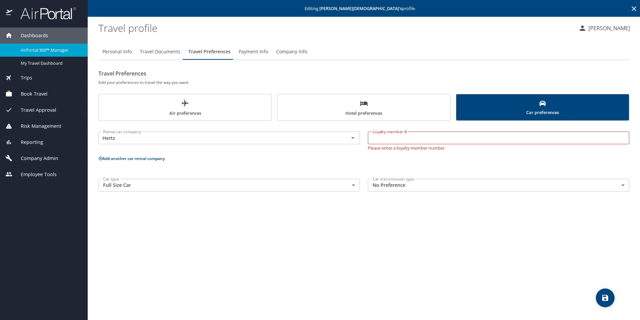
click at [386, 225] on div "Personal Info Travel Documents Travel Preferences Payment Info Company Info Tra…" at bounding box center [363, 178] width 531 height 281
click at [254, 53] on span "Payment Info" at bounding box center [253, 52] width 29 height 8
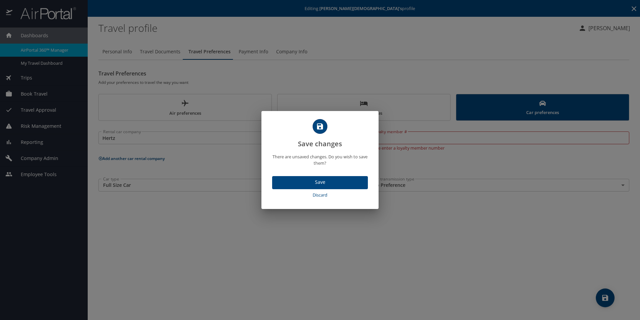
click at [332, 181] on span "Save" at bounding box center [320, 182] width 85 height 8
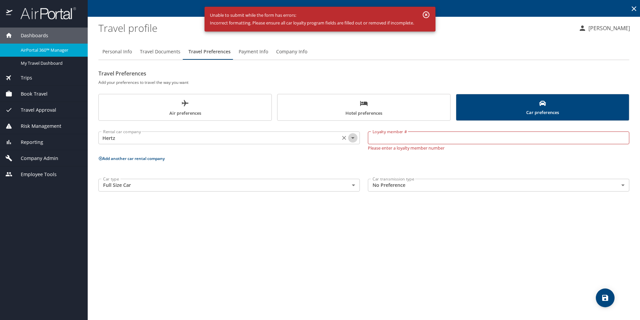
click at [354, 136] on icon "Open" at bounding box center [353, 138] width 8 height 8
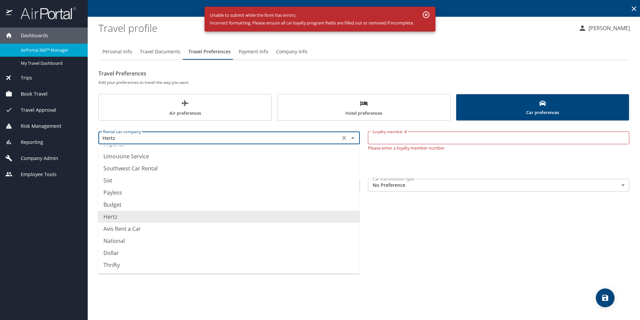
scroll to position [0, 0]
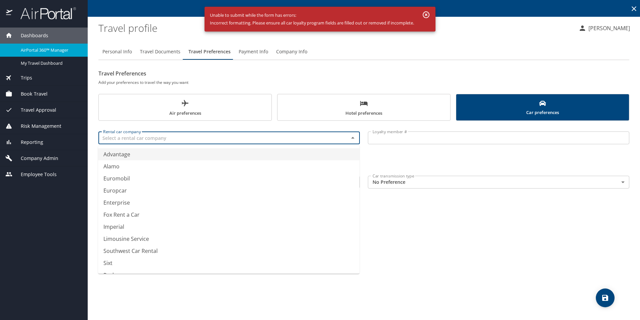
type input "Advantage"
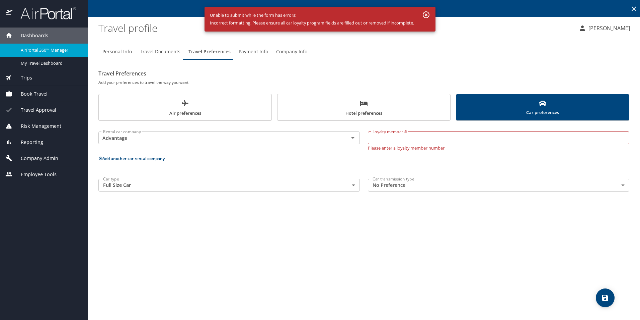
click at [387, 47] on div "Personal Info Travel Documents Travel Preferences Payment Info Company Info" at bounding box center [363, 52] width 531 height 16
click at [254, 52] on span "Payment Info" at bounding box center [253, 52] width 29 height 8
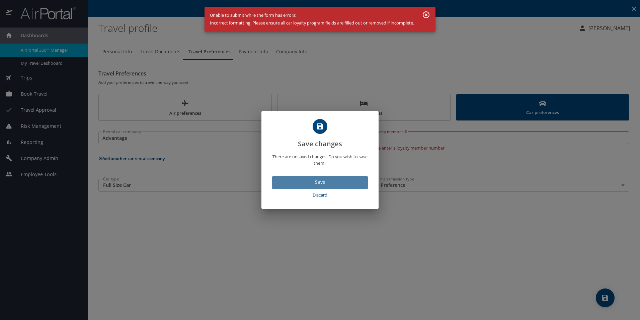
click at [325, 181] on span "Save" at bounding box center [320, 182] width 85 height 8
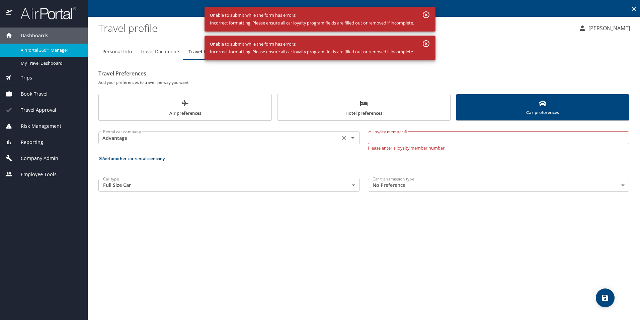
click at [343, 138] on icon "Clear" at bounding box center [344, 137] width 7 height 7
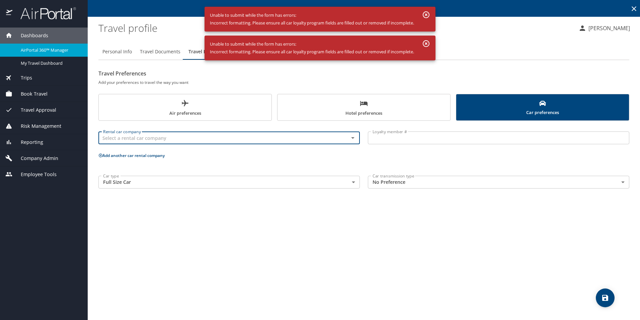
click at [164, 55] on span "Travel Documents" at bounding box center [160, 52] width 41 height 8
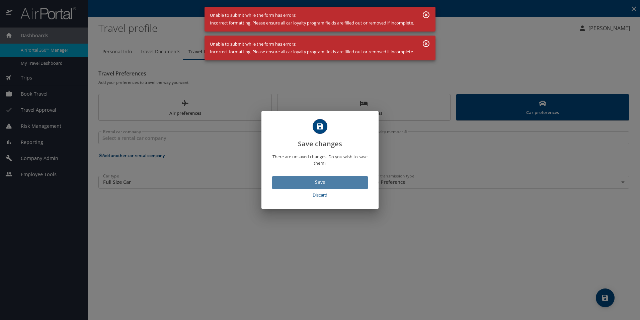
click at [298, 179] on span "Save" at bounding box center [320, 182] width 85 height 8
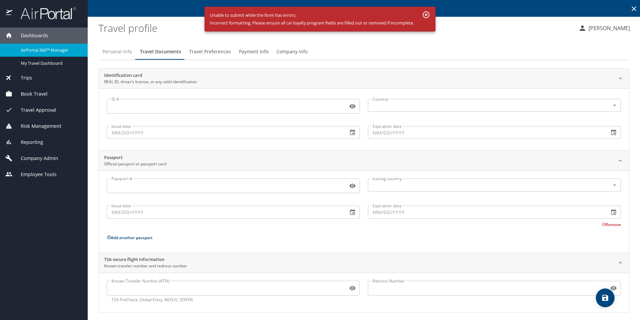
click at [123, 53] on span "Personal Info" at bounding box center [117, 52] width 29 height 8
select select "US"
